Goal: Task Accomplishment & Management: Use online tool/utility

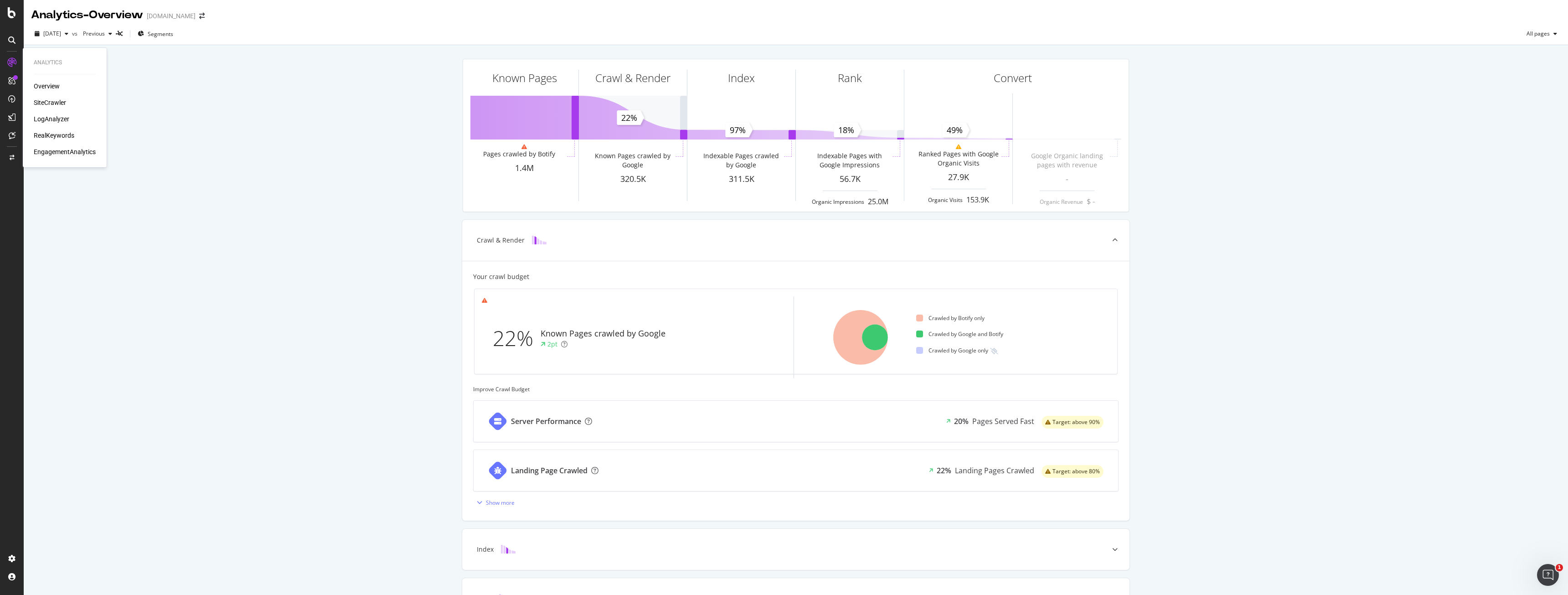
click at [55, 121] on div "LogAnalyzer" at bounding box center [51, 119] width 35 height 9
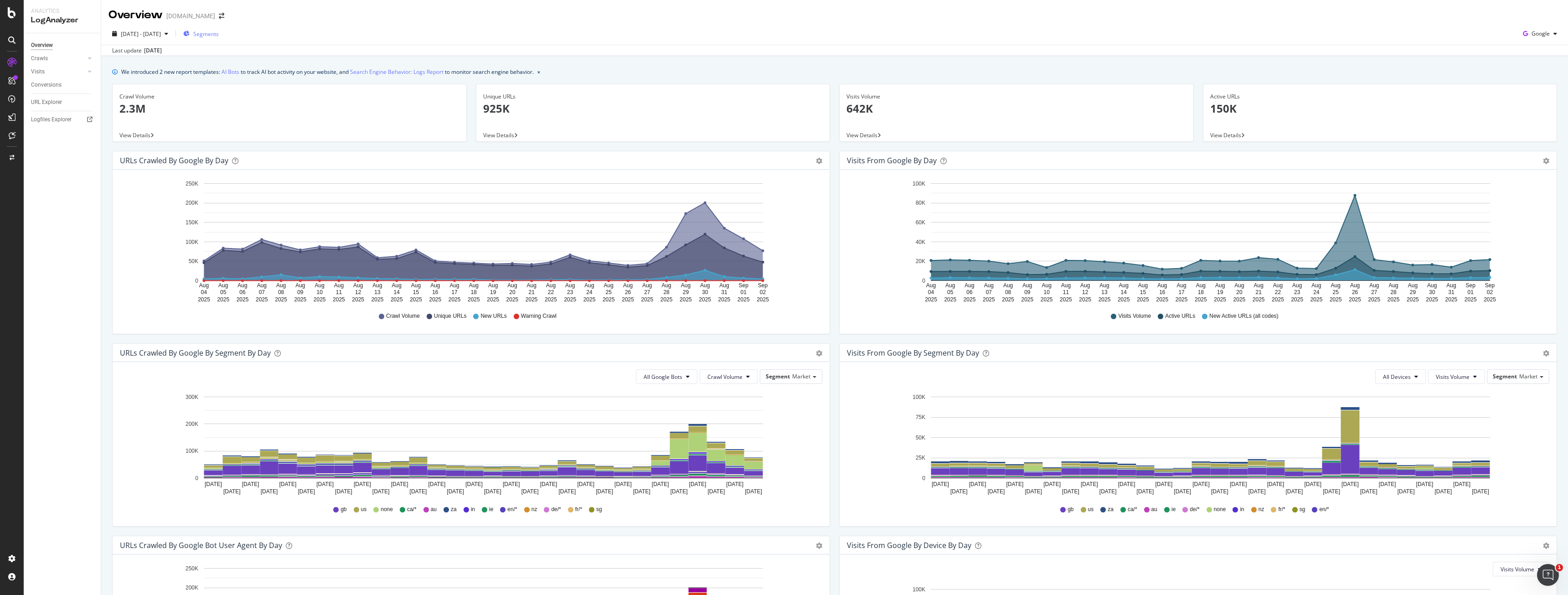
click at [213, 31] on div "Segments" at bounding box center [201, 34] width 35 height 7
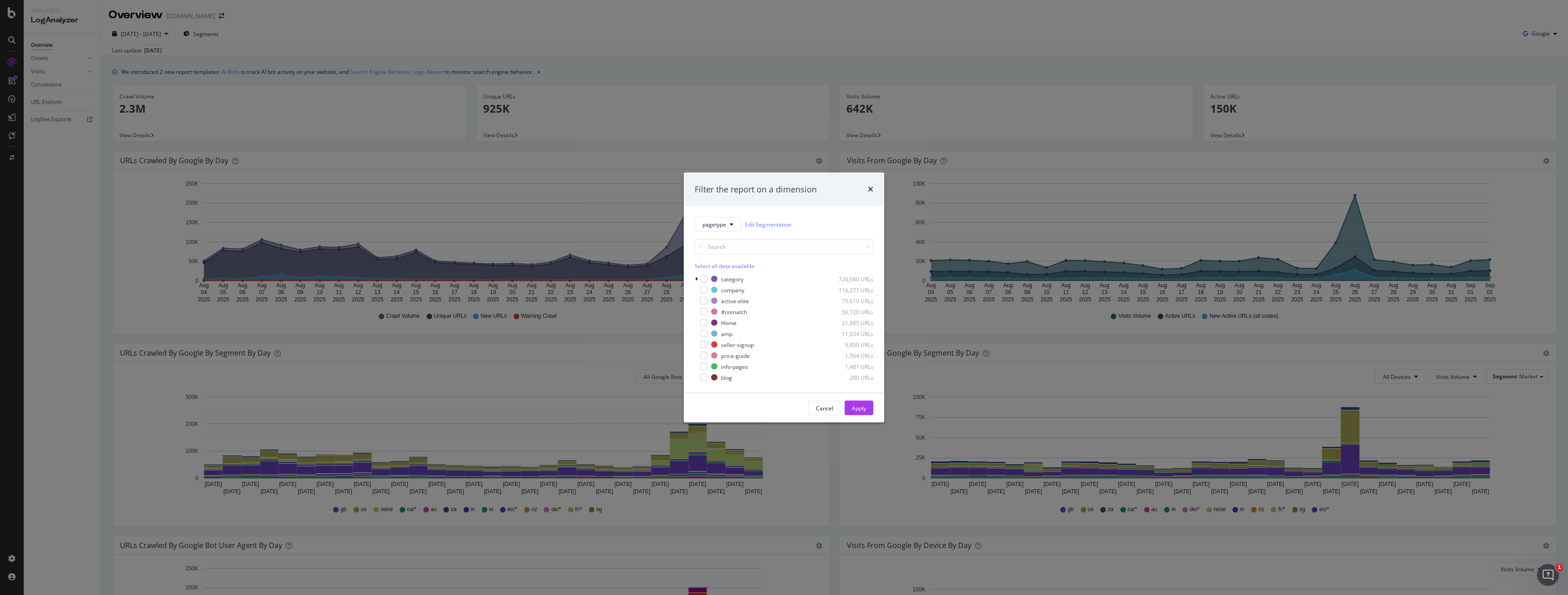
click at [872, 193] on div "times" at bounding box center [870, 189] width 5 height 12
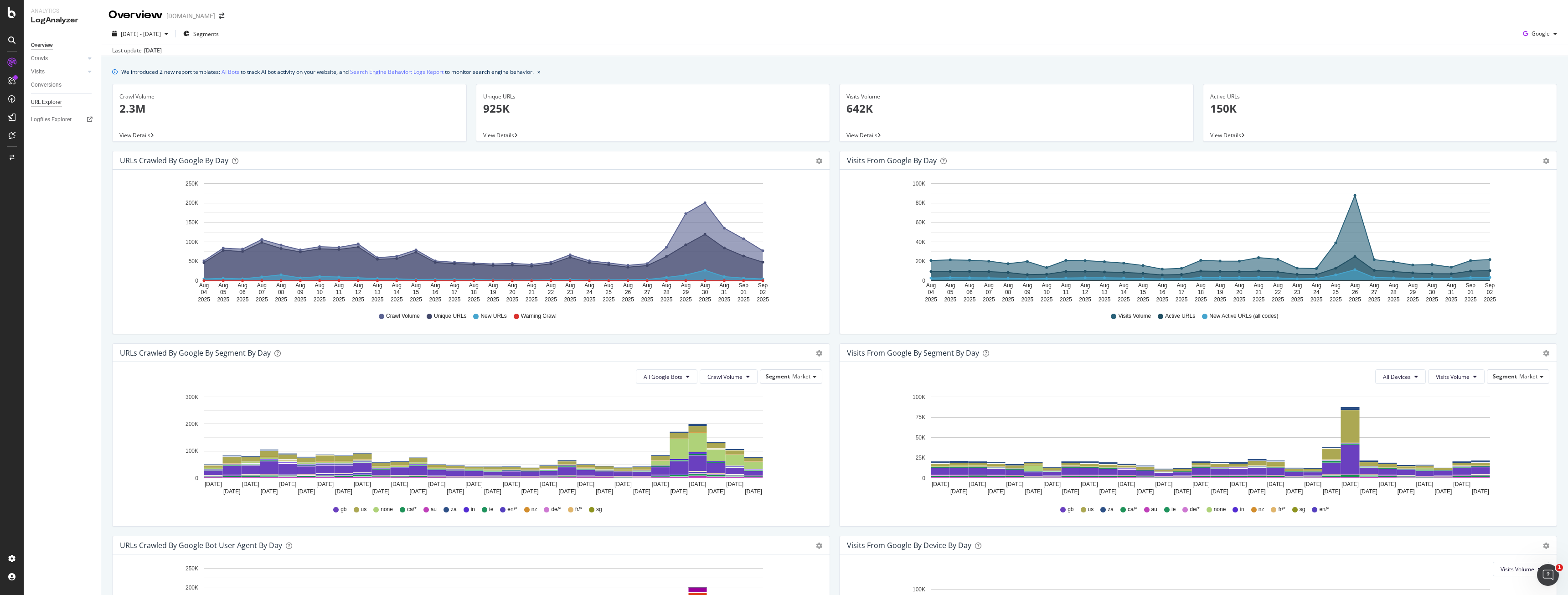
click at [57, 100] on div "URL Explorer" at bounding box center [46, 102] width 31 height 10
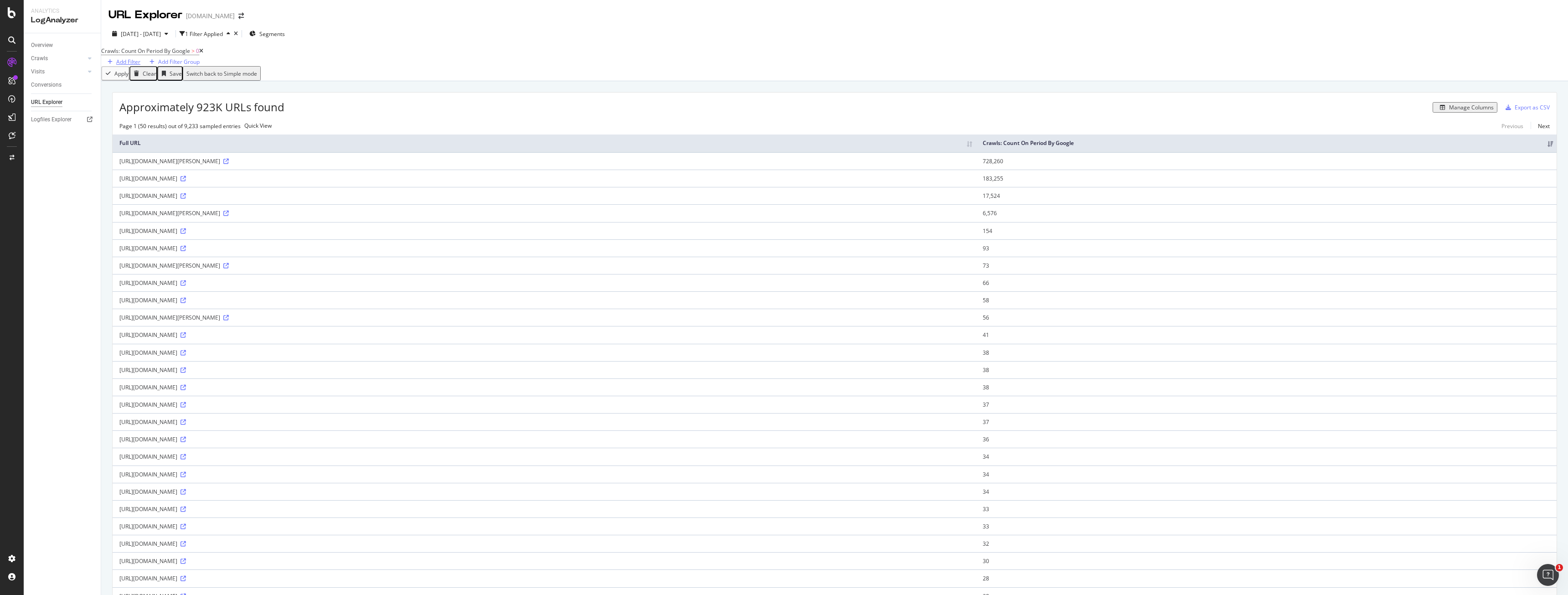
click at [141, 58] on div "Add Filter" at bounding box center [122, 61] width 37 height 7
click at [333, 68] on div "Full URL" at bounding box center [349, 64] width 32 height 7
click at [246, 85] on input "text" at bounding box center [247, 79] width 64 height 10
type input "//"
click at [310, 90] on div "Contains // Cancel Add filter Apply" at bounding box center [303, 74] width 175 height 31
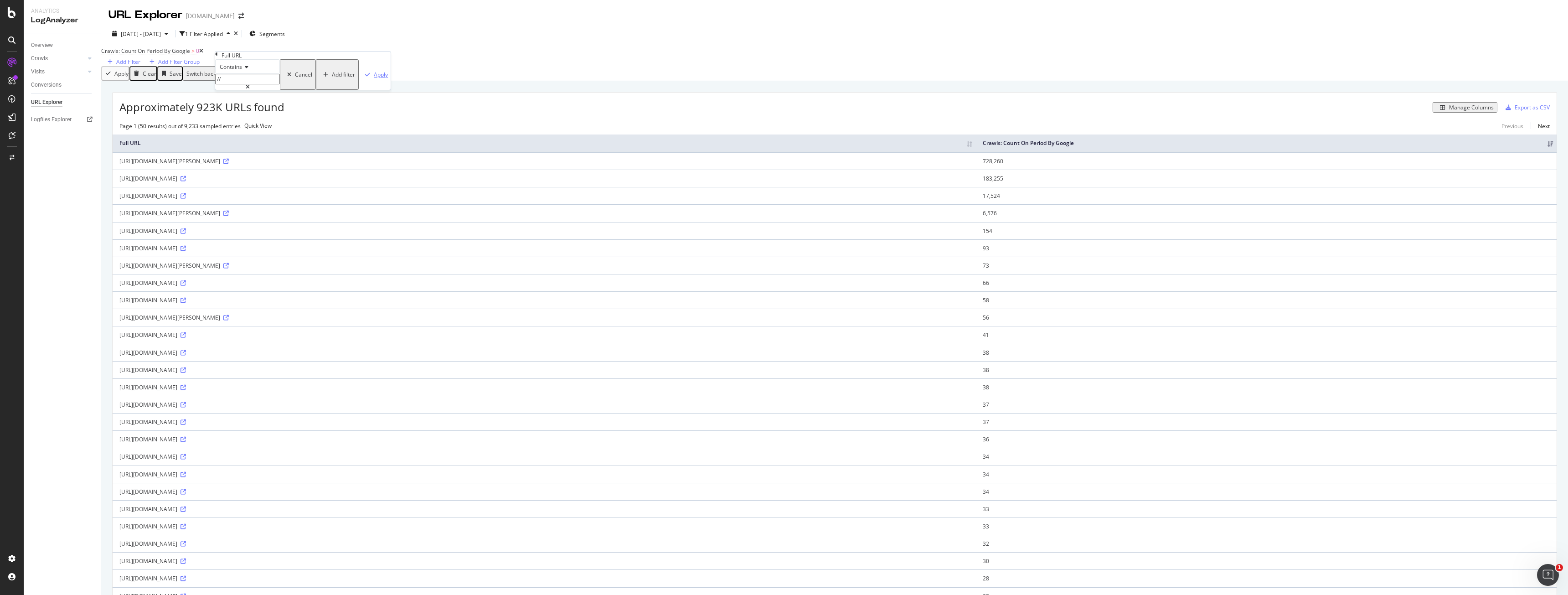
click at [359, 90] on button "Apply" at bounding box center [374, 74] width 32 height 31
click at [234, 53] on span "Full URL = ^.*//.*$" at bounding box center [243, 51] width 49 height 13
click at [236, 55] on span "Full URL" at bounding box center [228, 51] width 20 height 7
click at [248, 83] on input "//" at bounding box center [262, 78] width 64 height 10
click at [261, 72] on div "Contains // Cancel Add filter Apply" at bounding box center [317, 73] width 175 height 31
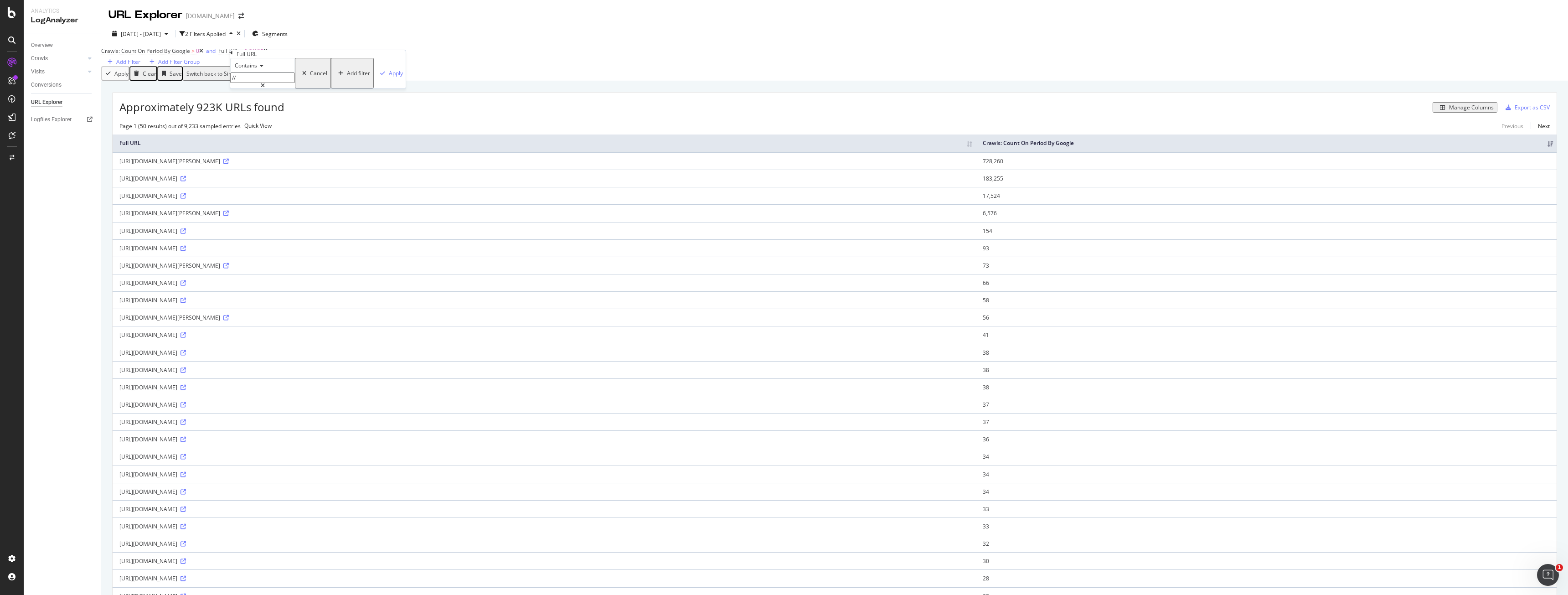
click at [257, 70] on span "Contains" at bounding box center [246, 65] width 22 height 7
click at [381, 93] on div "Approximately 923K URLs found Manage Columns Export as CSV Page 1 (50 results) …" at bounding box center [834, 573] width 1467 height 985
click at [267, 66] on div "Crawls: Count On Period By Google > 0 and Full URL = ^.*//.*$ Add Filter Add Fi…" at bounding box center [834, 55] width 1467 height 22
click at [267, 65] on div "Crawls: Count On Period By Google > 0 and Full URL = ^.*//.*$ Add Filter Add Fi…" at bounding box center [834, 55] width 1467 height 22
click at [264, 55] on span "^.*//.*$" at bounding box center [254, 51] width 19 height 7
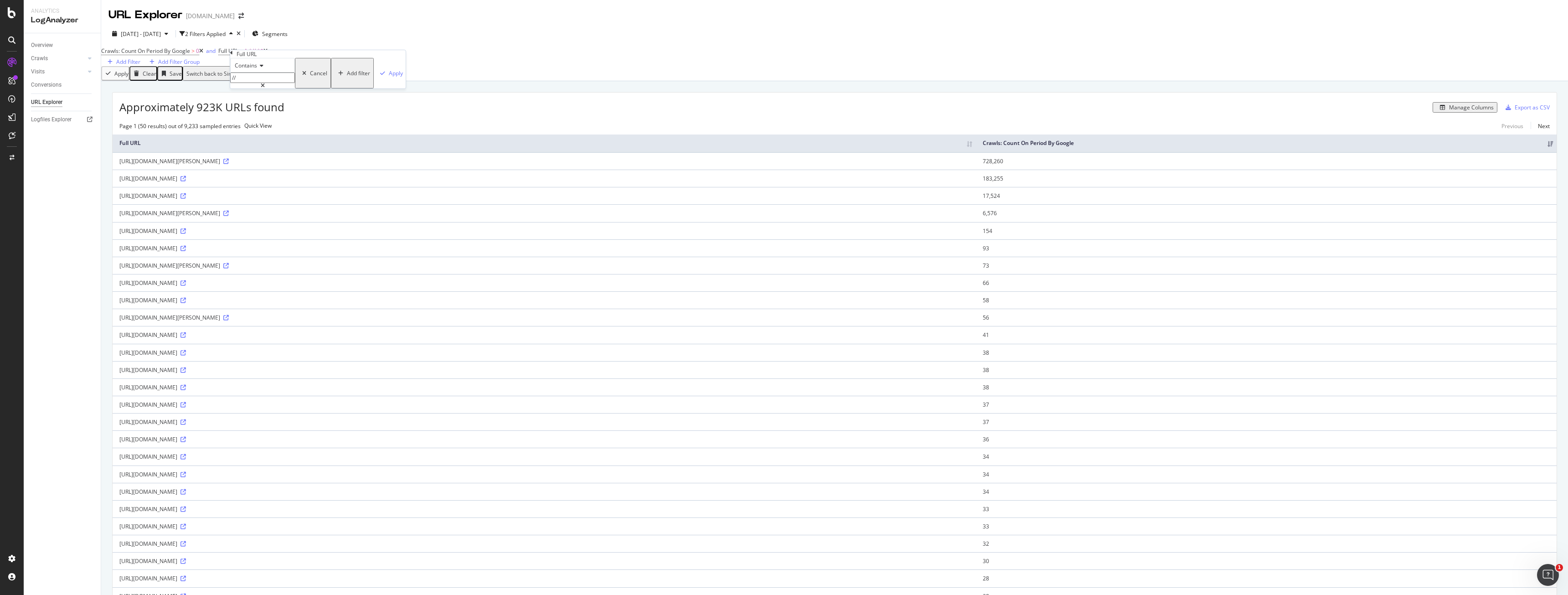
click at [264, 83] on input "//" at bounding box center [262, 78] width 64 height 10
paste input "[URL][DOMAIN_NAME]"
type input "[URL][DOMAIN_NAME]"
click at [377, 88] on div "Apply" at bounding box center [389, 73] width 26 height 30
